Goal: Book appointment/travel/reservation

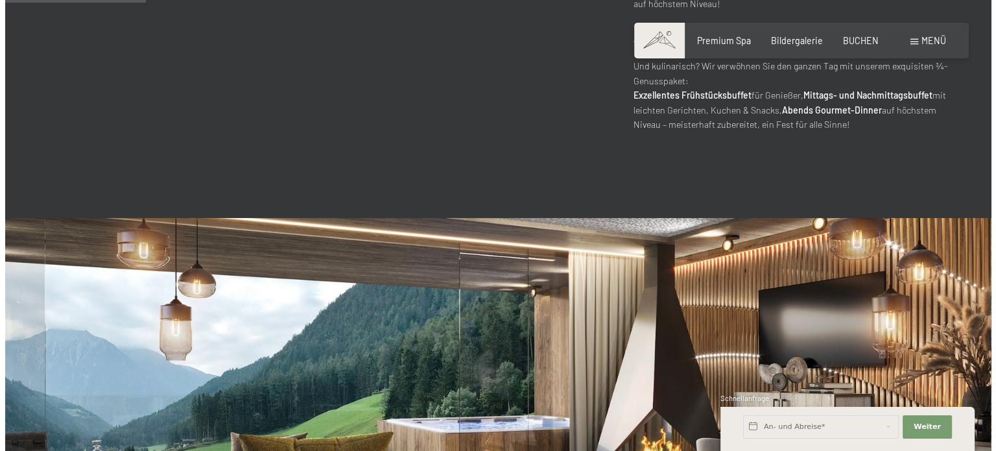
scroll to position [713, 0]
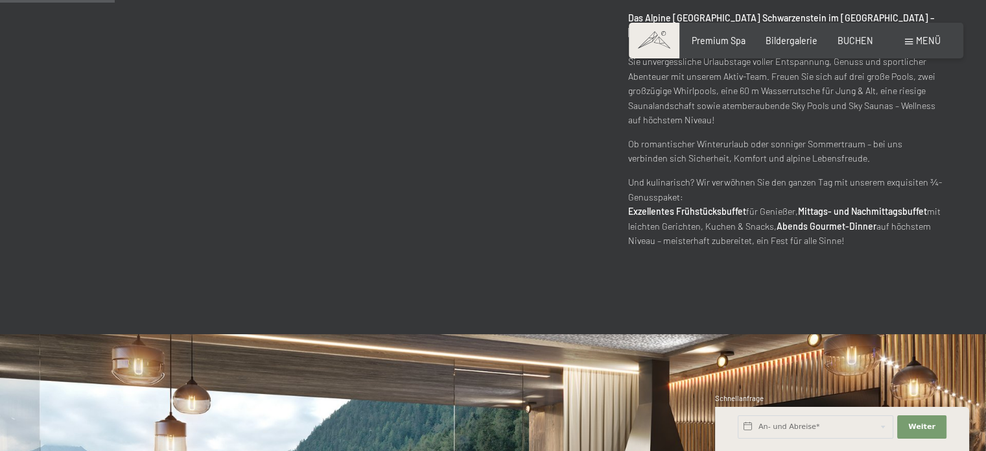
click at [920, 40] on span "Menü" at bounding box center [928, 40] width 25 height 11
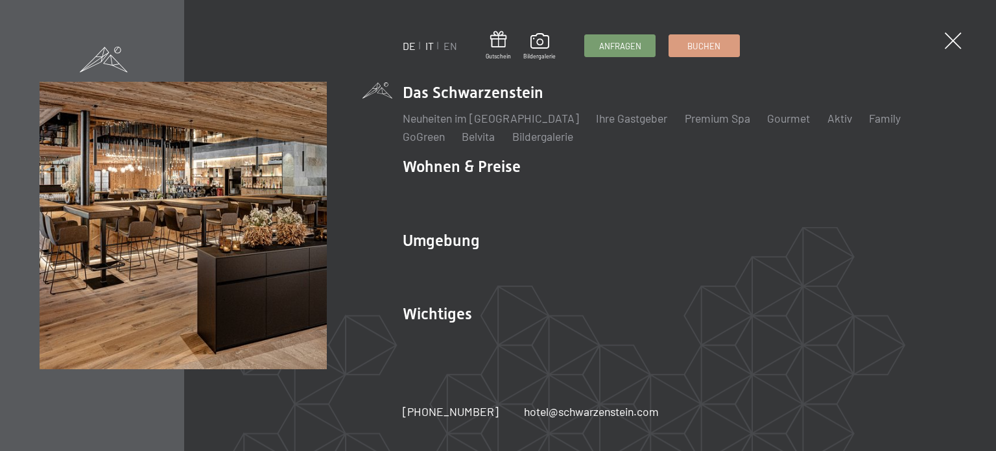
click at [429, 48] on link "IT" at bounding box center [429, 46] width 8 height 12
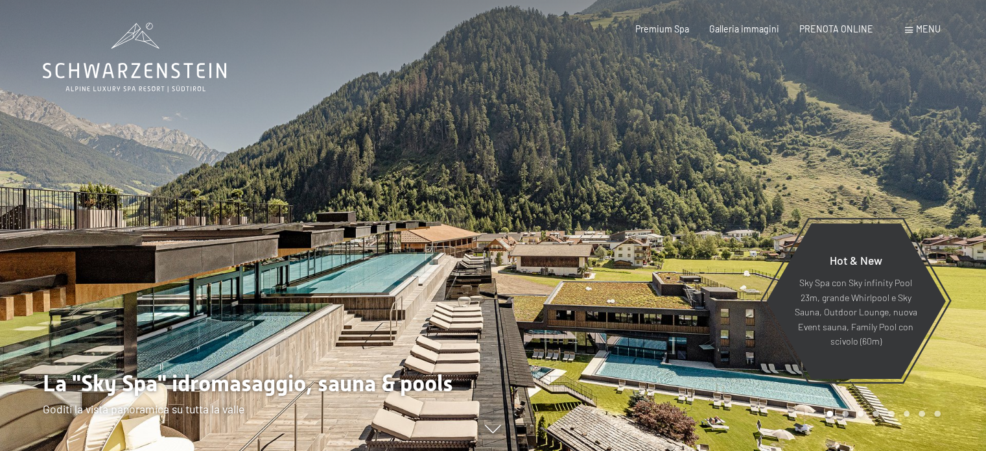
click at [927, 32] on span "Menu" at bounding box center [928, 28] width 25 height 11
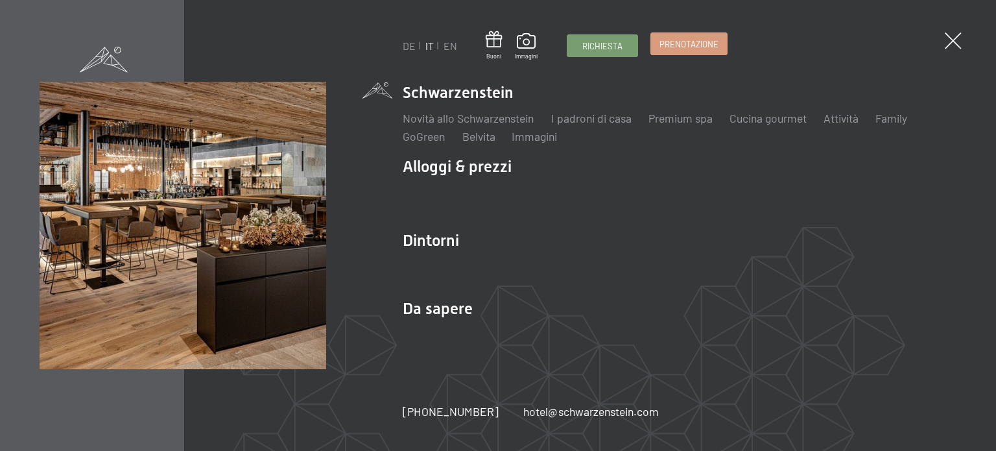
click at [694, 43] on span "Prenotazione" at bounding box center [689, 44] width 59 height 12
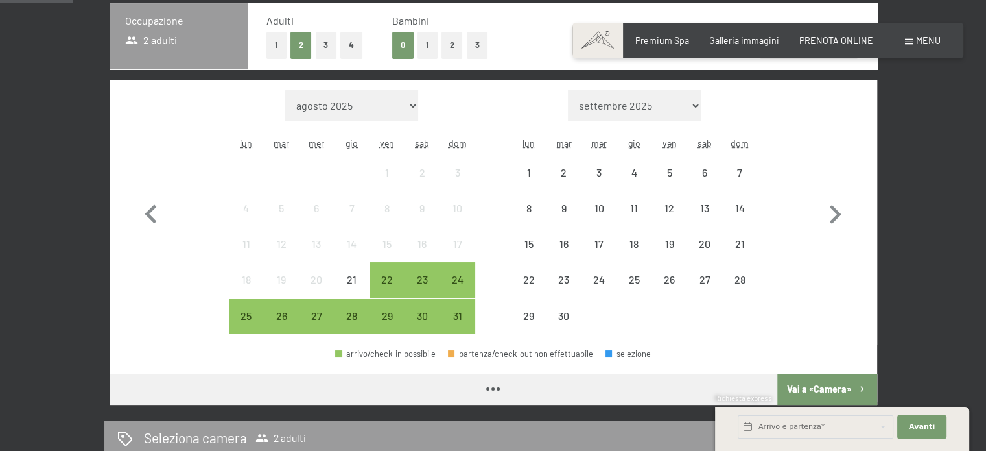
scroll to position [259, 0]
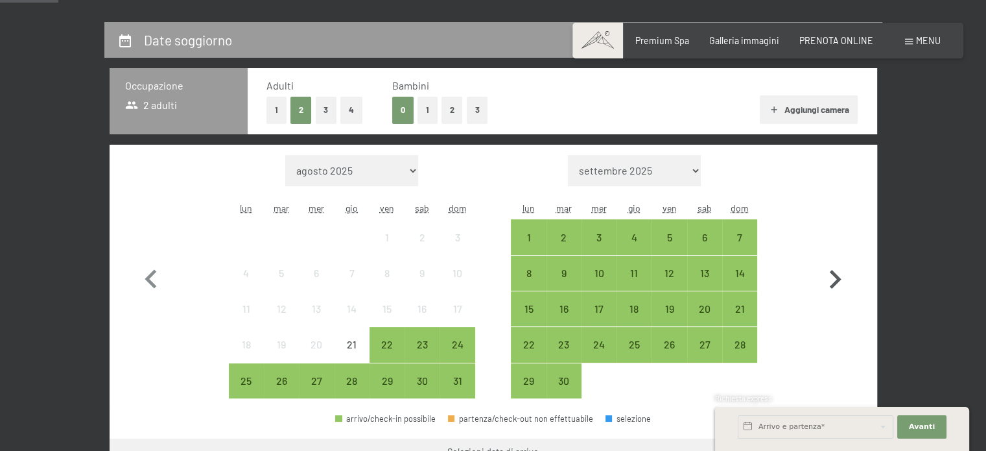
click at [830, 279] on icon "button" at bounding box center [835, 280] width 38 height 38
select select "2025-09-01"
select select "2025-10-01"
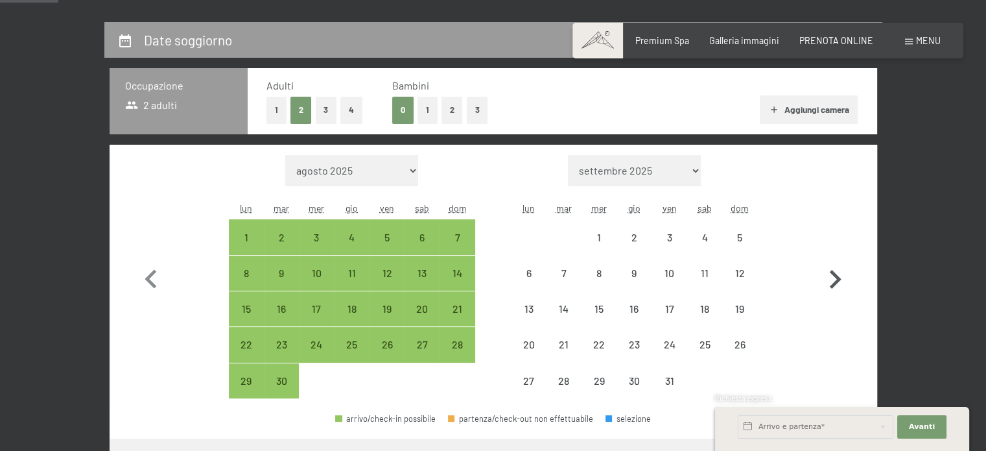
click at [830, 279] on icon "button" at bounding box center [835, 280] width 38 height 38
select select "2025-10-01"
select select "2025-11-01"
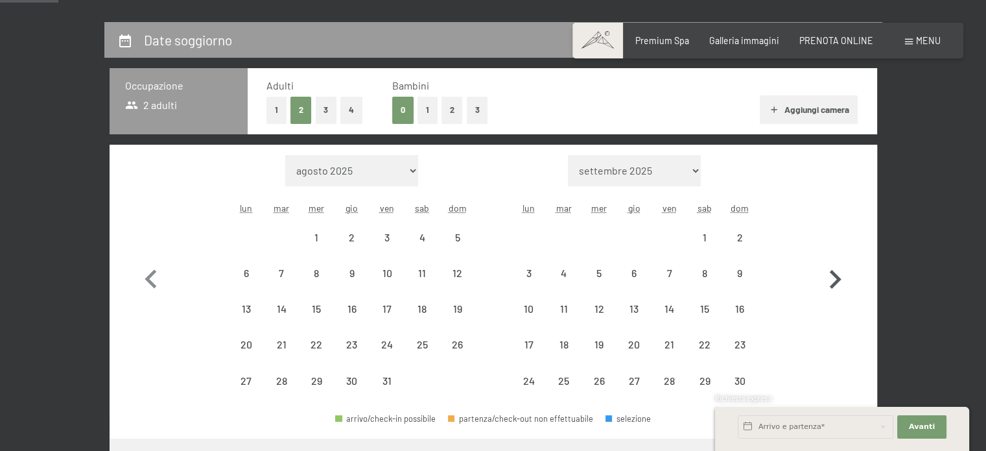
click at [830, 279] on icon "button" at bounding box center [835, 280] width 38 height 38
select select "2025-11-01"
select select "2025-12-01"
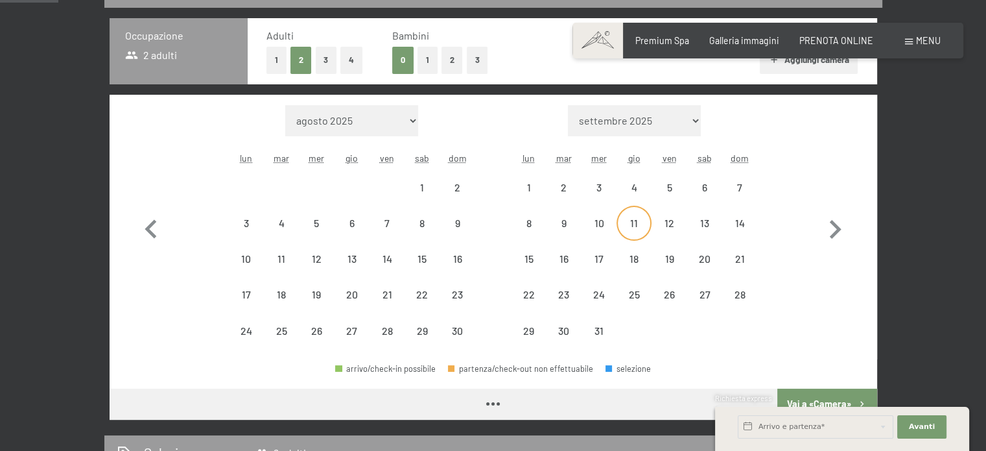
select select "2025-11-01"
select select "2025-12-01"
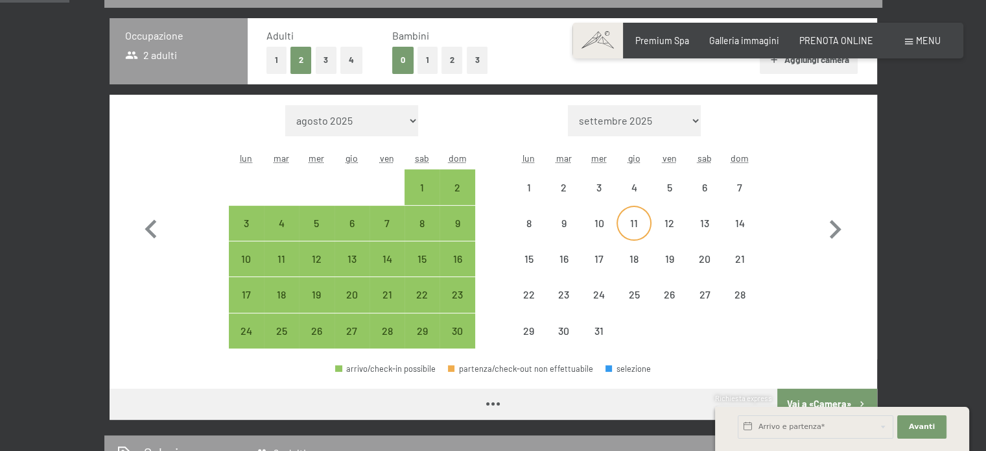
scroll to position [324, 0]
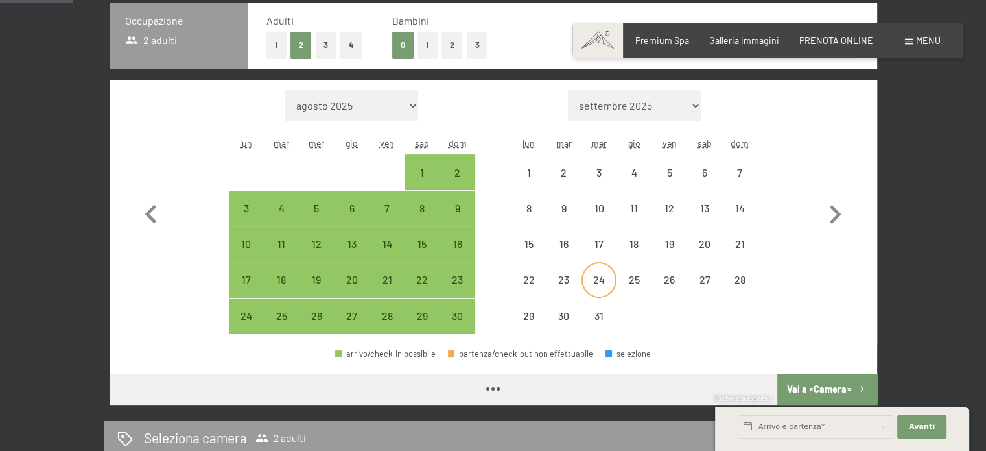
select select "2025-11-01"
select select "2025-12-01"
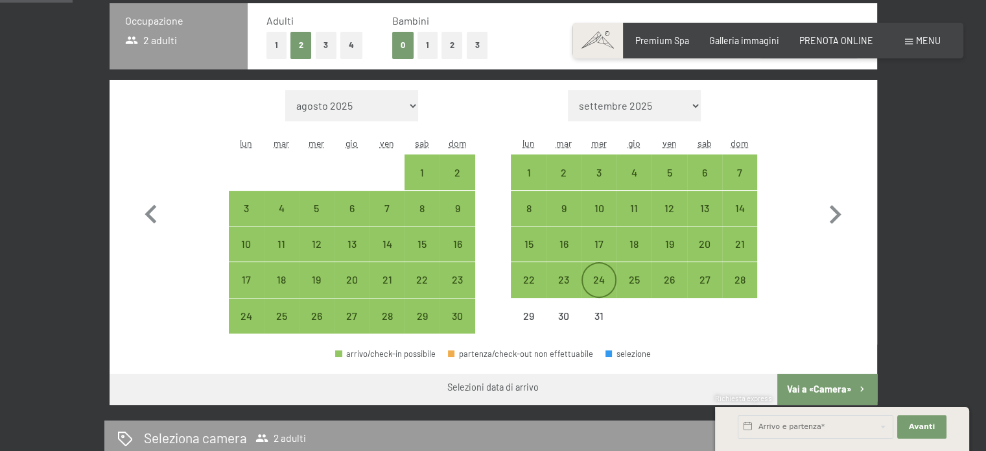
click at [601, 281] on div "24" at bounding box center [599, 290] width 32 height 32
select select "2025-11-01"
select select "2025-12-01"
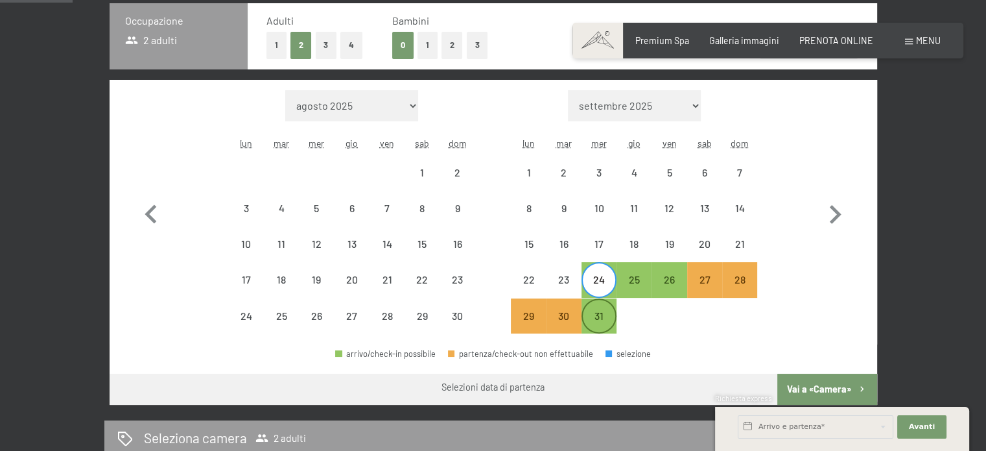
click at [607, 328] on div "31" at bounding box center [599, 327] width 32 height 32
select select "2025-11-01"
select select "2025-12-01"
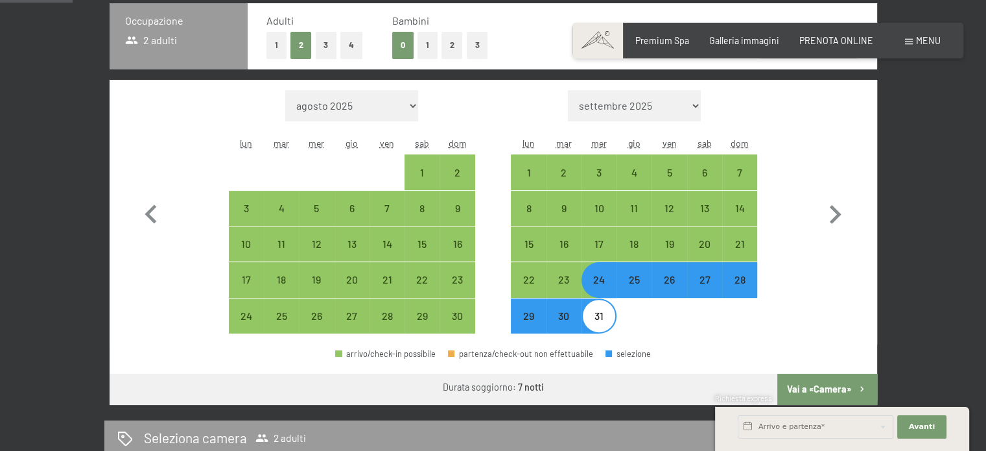
click at [822, 389] on button "Vai a «Camera»" at bounding box center [827, 389] width 99 height 31
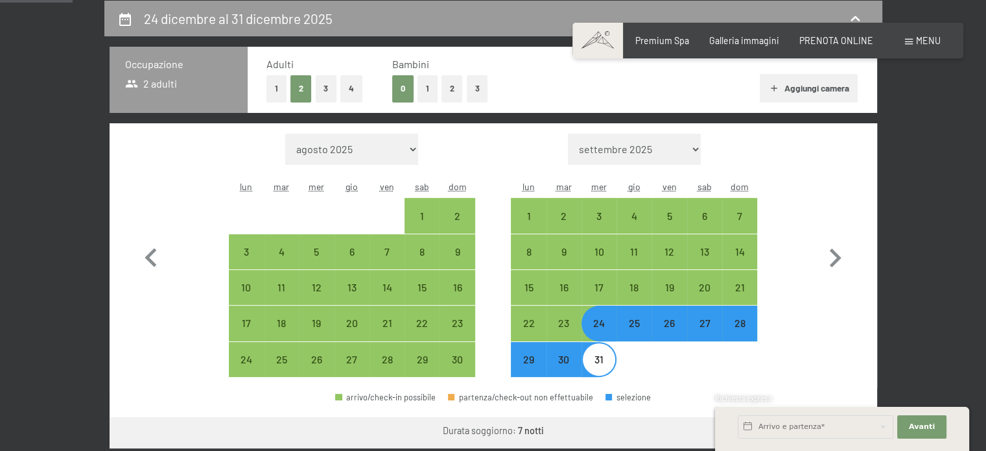
select select "2025-11-01"
select select "2025-12-01"
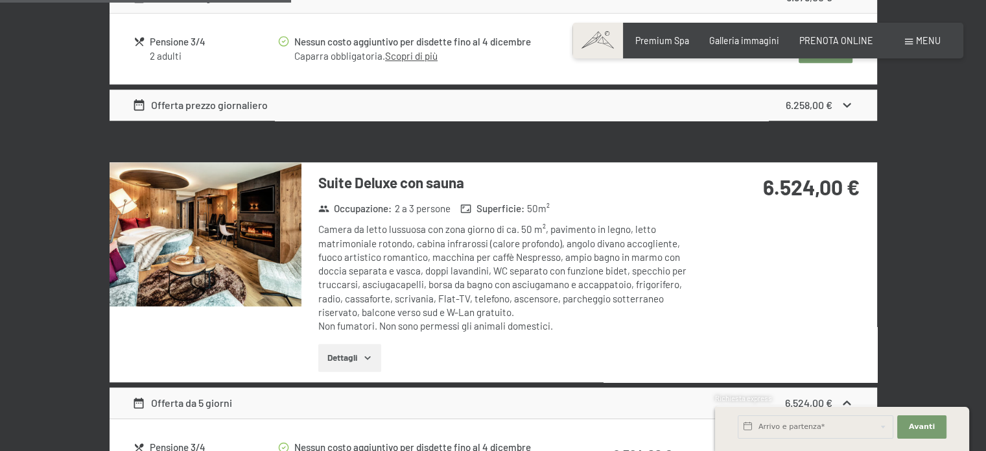
scroll to position [1124, 0]
